Goal: Transaction & Acquisition: Purchase product/service

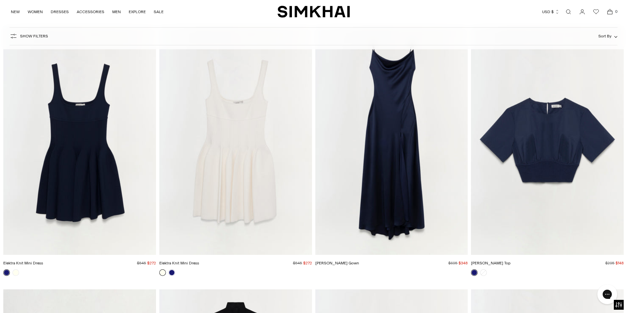
scroll to position [3206, 0]
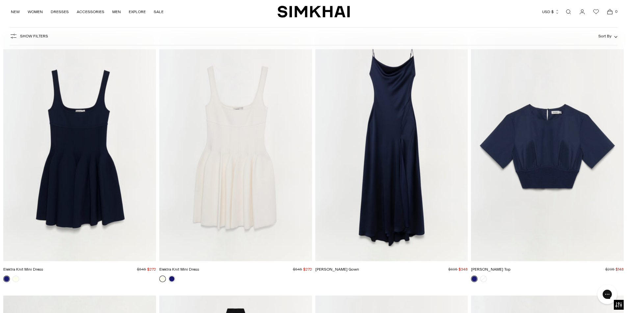
click at [0, 0] on img "Finley Gown" at bounding box center [0, 0] width 0 height 0
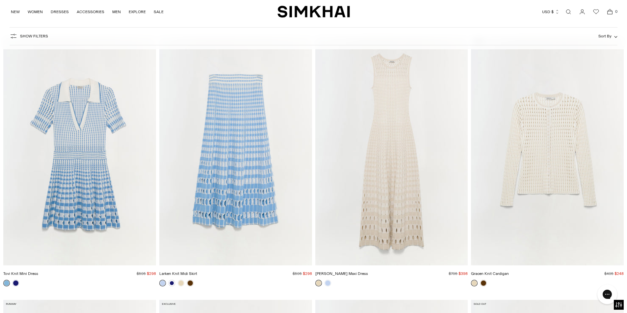
scroll to position [5583, 0]
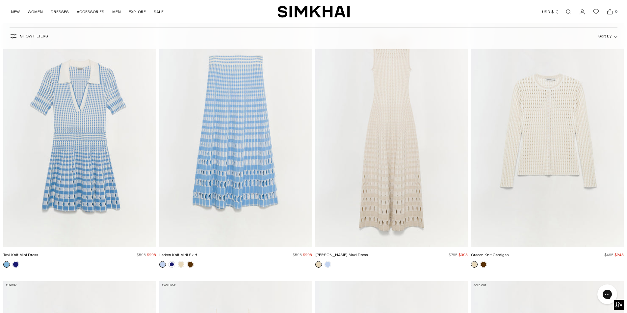
click at [173, 263] on link at bounding box center [171, 264] width 7 height 7
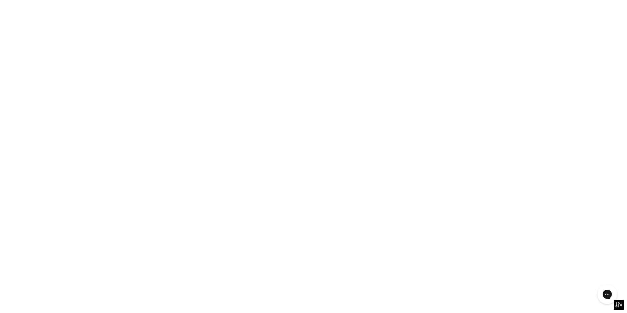
click at [163, 265] on link at bounding box center [162, 264] width 7 height 7
